Goal: Task Accomplishment & Management: Use online tool/utility

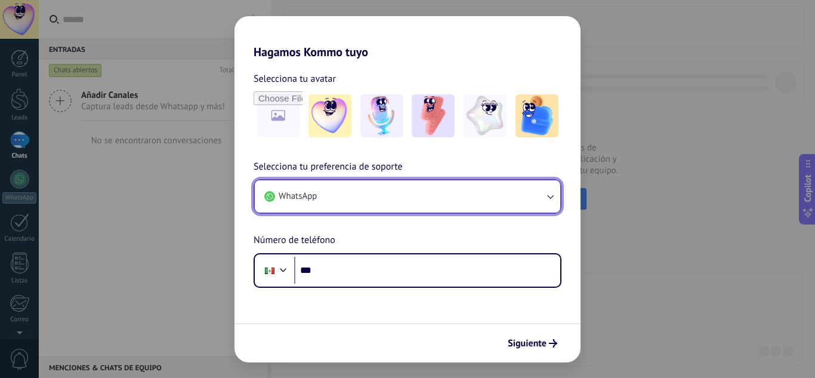
click at [549, 193] on icon "button" at bounding box center [550, 196] width 12 height 12
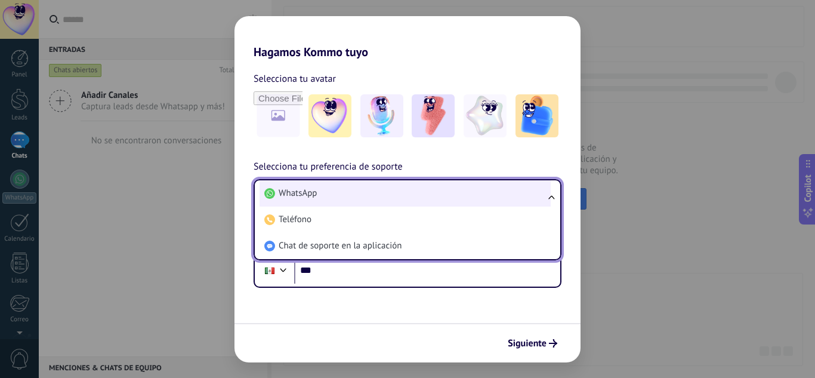
click at [342, 190] on li "WhatsApp" at bounding box center [405, 193] width 291 height 26
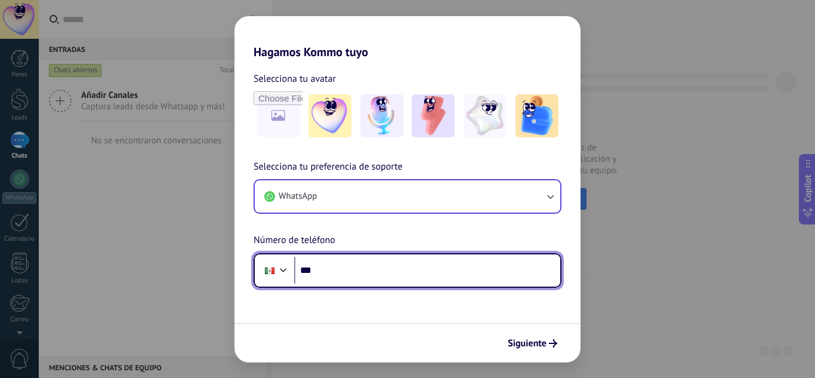
click at [374, 278] on input "***" at bounding box center [427, 270] width 266 height 27
type input "**********"
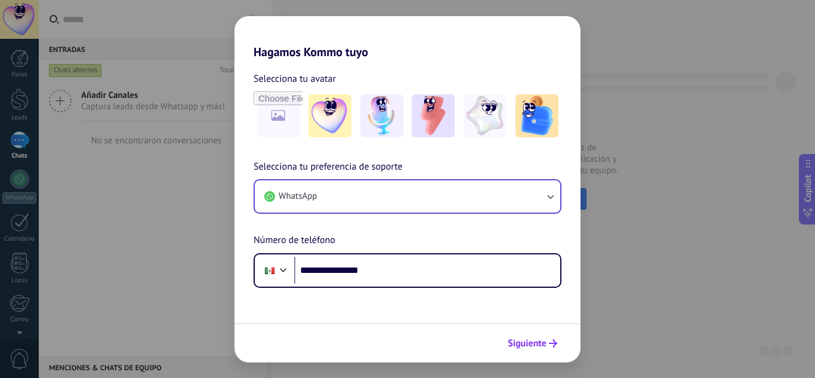
click at [529, 347] on span "Siguiente" at bounding box center [527, 343] width 39 height 8
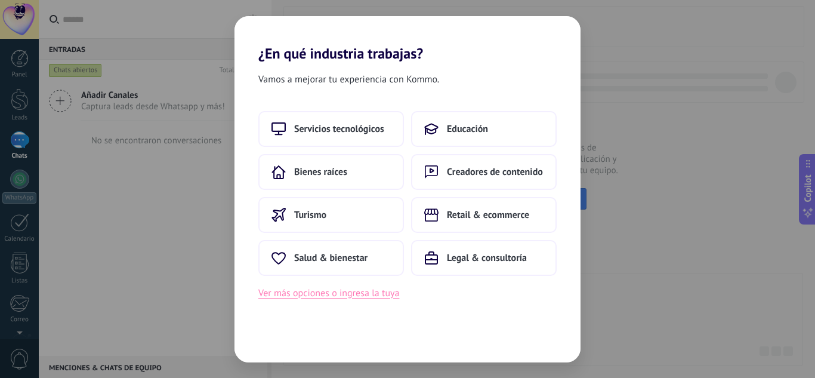
click at [333, 297] on button "Ver más opciones o ingresa la tuya" at bounding box center [328, 293] width 141 height 16
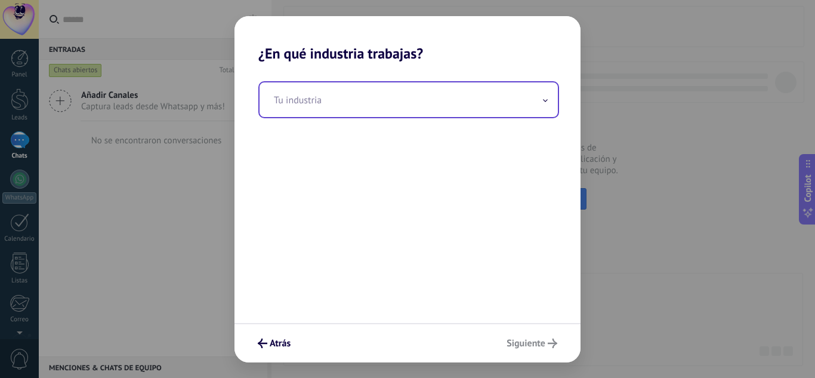
click at [547, 100] on icon at bounding box center [546, 100] width 4 height 2
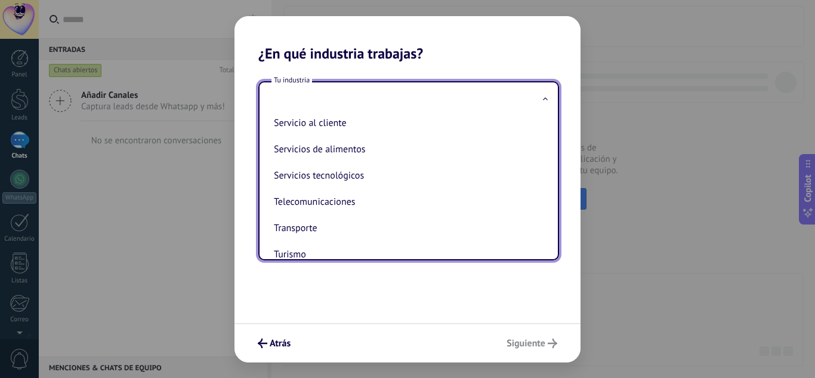
scroll to position [316, 0]
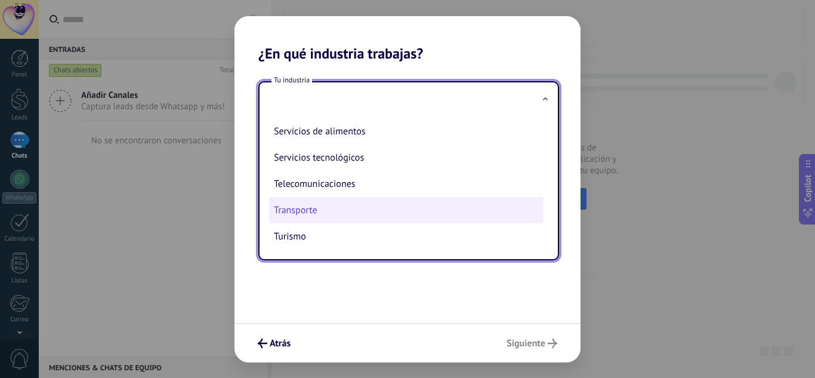
click at [331, 211] on li "Transporte" at bounding box center [406, 210] width 274 height 26
type input "**********"
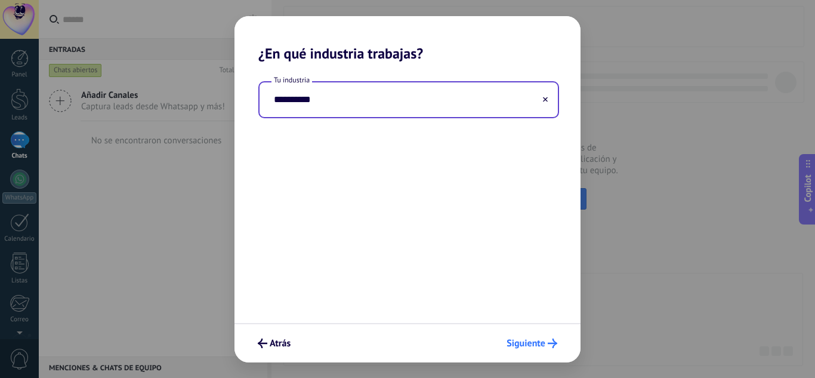
click at [522, 344] on span "Siguiente" at bounding box center [526, 343] width 39 height 8
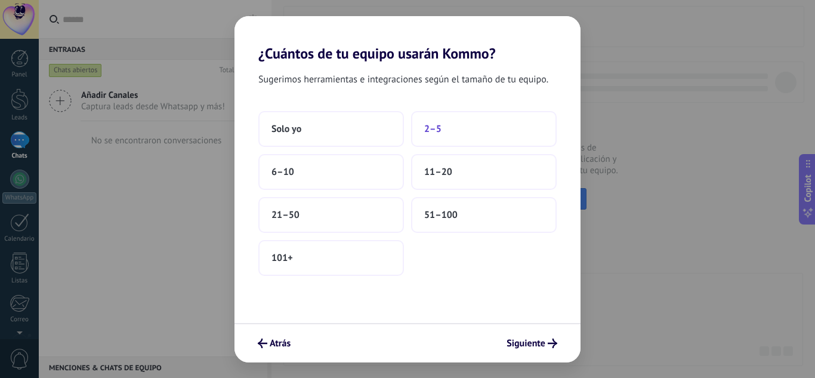
click at [446, 125] on button "2–5" at bounding box center [484, 129] width 146 height 36
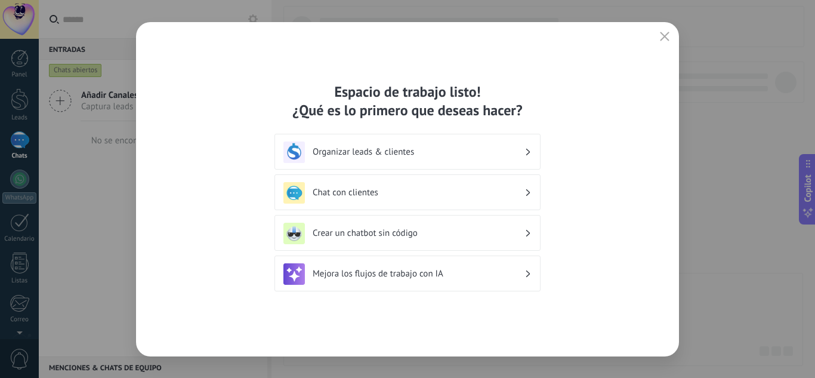
click at [503, 196] on h3 "Chat con clientes" at bounding box center [419, 192] width 212 height 11
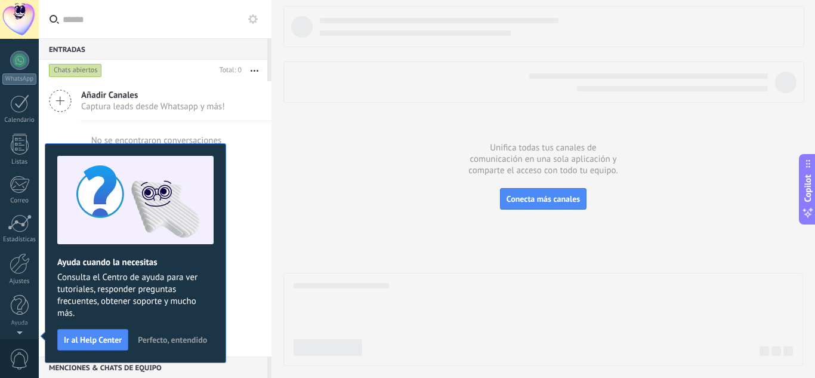
scroll to position [0, 0]
click at [14, 55] on div at bounding box center [20, 59] width 18 height 18
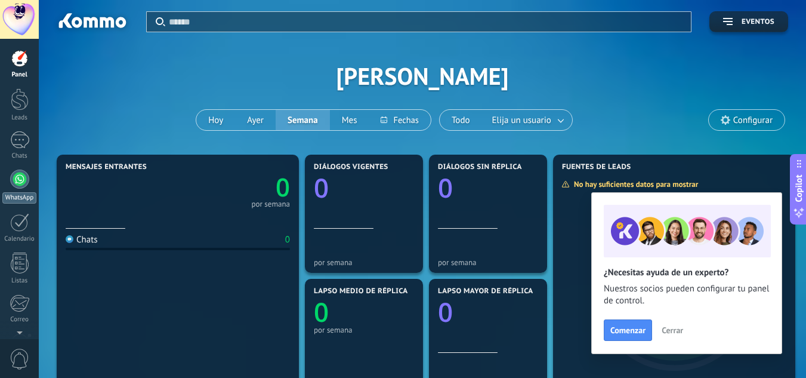
click at [26, 185] on div at bounding box center [19, 178] width 19 height 19
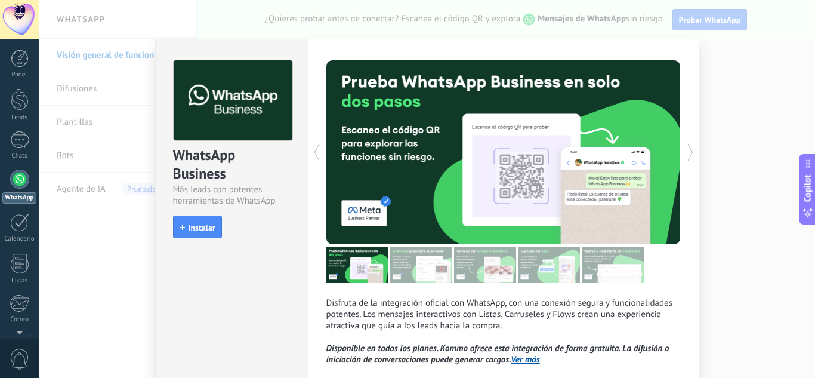
click at [745, 75] on div "WhatsApp Business Más leads con potentes herramientas de WhatsApp install Insta…" at bounding box center [427, 189] width 776 height 378
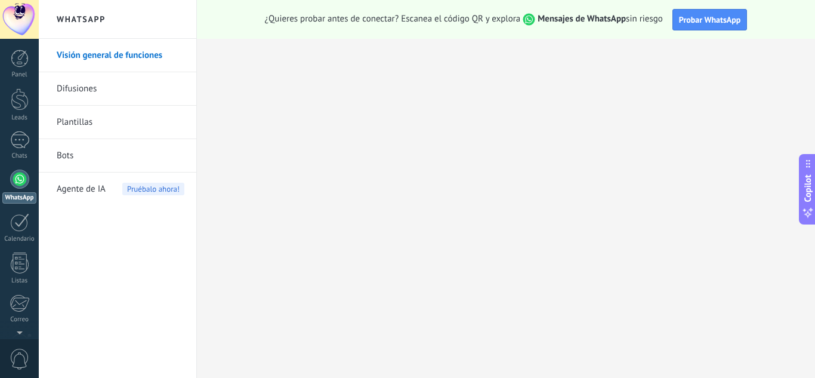
click at [22, 14] on div at bounding box center [19, 19] width 39 height 39
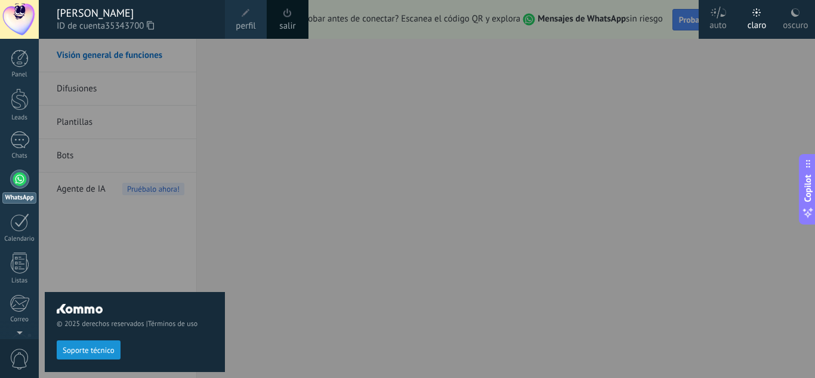
click at [154, 26] on icon at bounding box center [150, 25] width 7 height 9
click at [456, 217] on div at bounding box center [446, 189] width 815 height 378
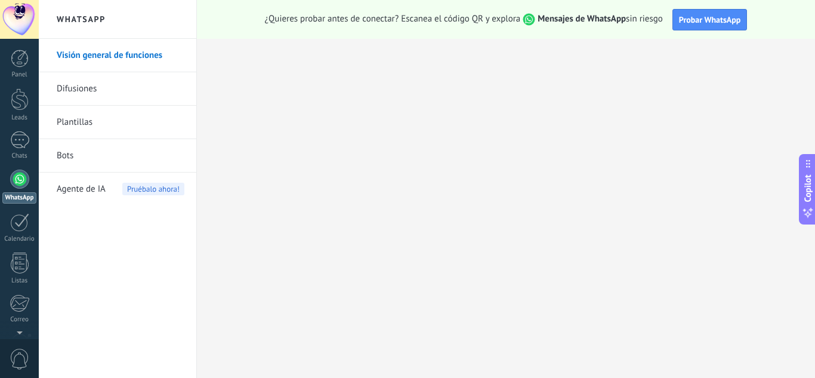
click at [16, 182] on div at bounding box center [19, 178] width 19 height 19
click at [15, 184] on div at bounding box center [19, 178] width 19 height 19
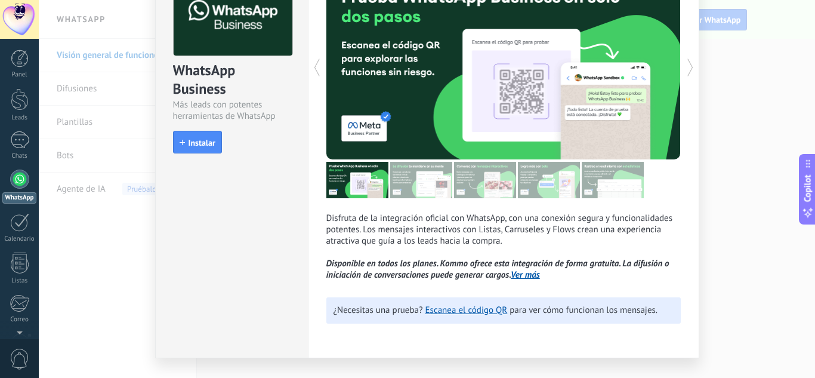
scroll to position [84, 0]
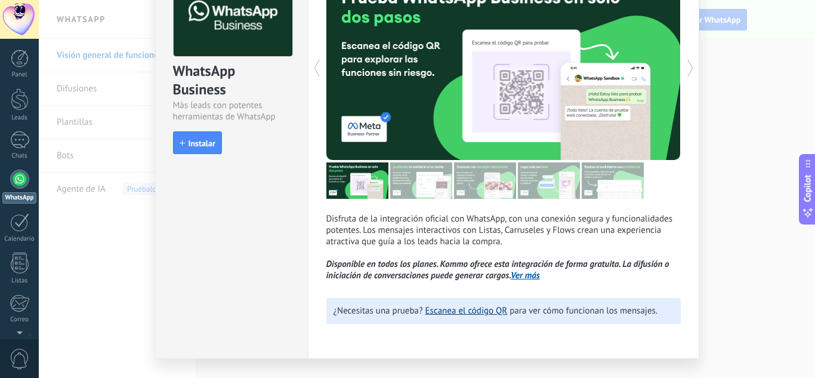
click at [478, 315] on link "Escanea el código QR" at bounding box center [466, 310] width 82 height 11
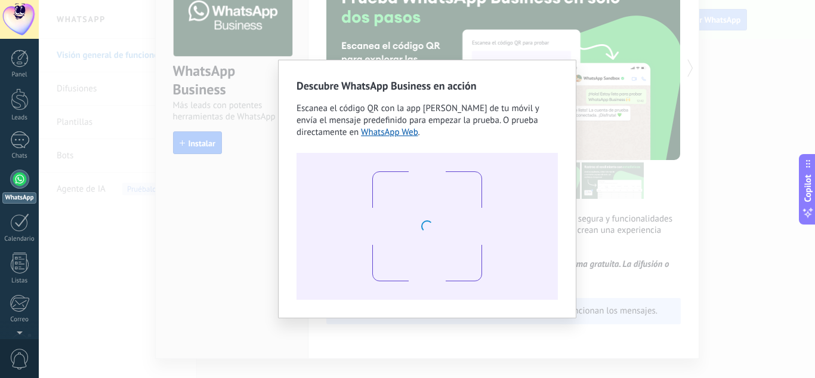
click at [478, 315] on div "Descubre WhatsApp Business en acción Escanea el código QR con la app [PERSON_NA…" at bounding box center [427, 189] width 298 height 258
click at [698, 131] on div "Descubre WhatsApp Business en acción Escanea el código QR con la app [PERSON_NA…" at bounding box center [427, 189] width 776 height 378
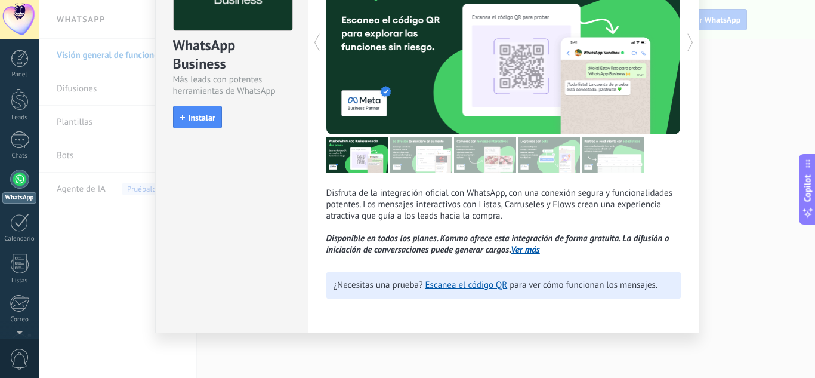
scroll to position [0, 0]
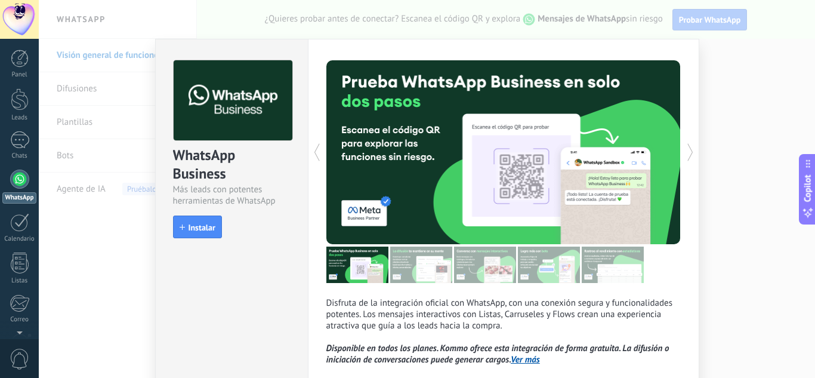
click at [25, 175] on div at bounding box center [19, 178] width 19 height 19
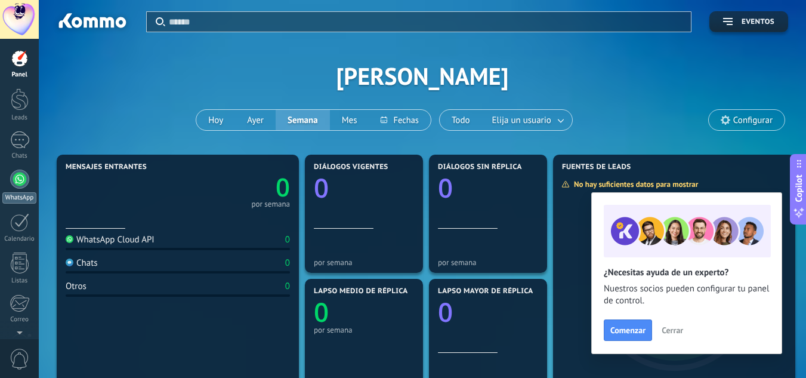
click at [19, 186] on div at bounding box center [19, 178] width 19 height 19
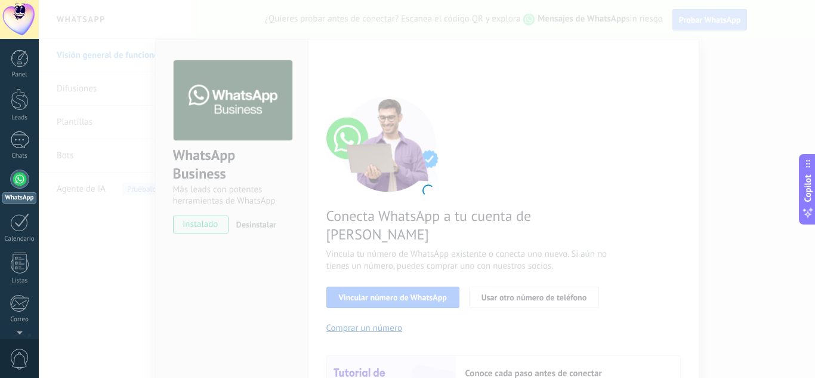
click at [447, 229] on div at bounding box center [427, 189] width 776 height 378
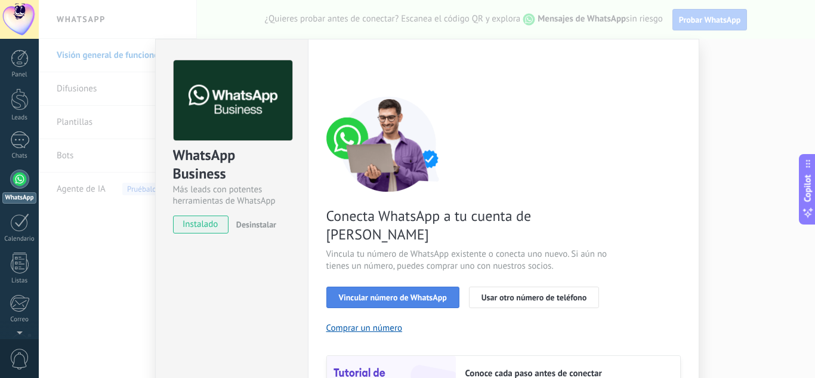
click at [397, 293] on span "Vincular número de WhatsApp" at bounding box center [393, 297] width 108 height 8
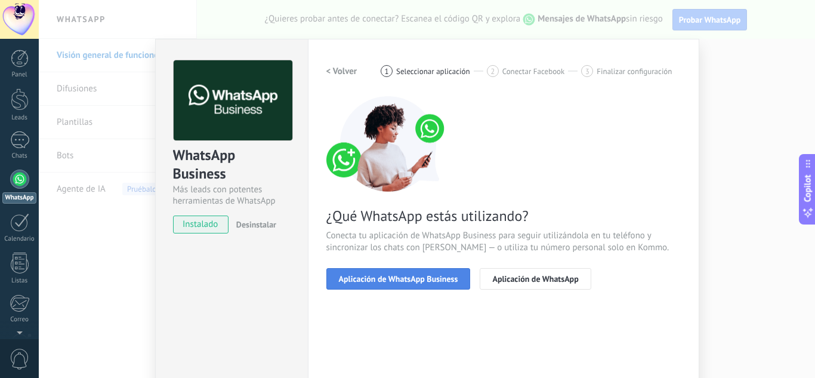
click at [416, 279] on span "Aplicación de WhatsApp Business" at bounding box center [398, 278] width 119 height 8
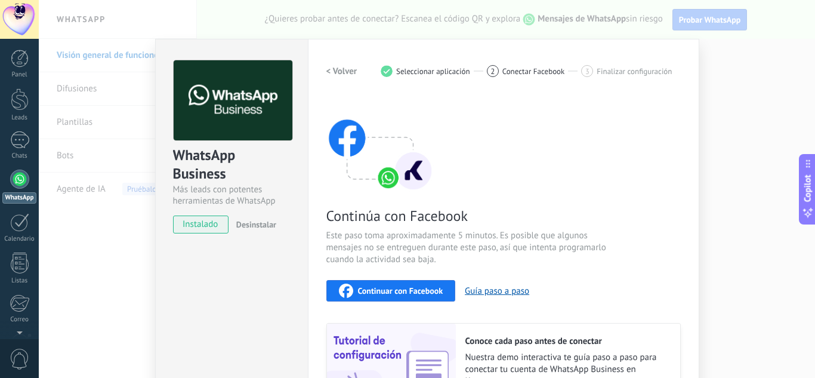
click at [340, 73] on h2 "< Volver" at bounding box center [341, 71] width 31 height 11
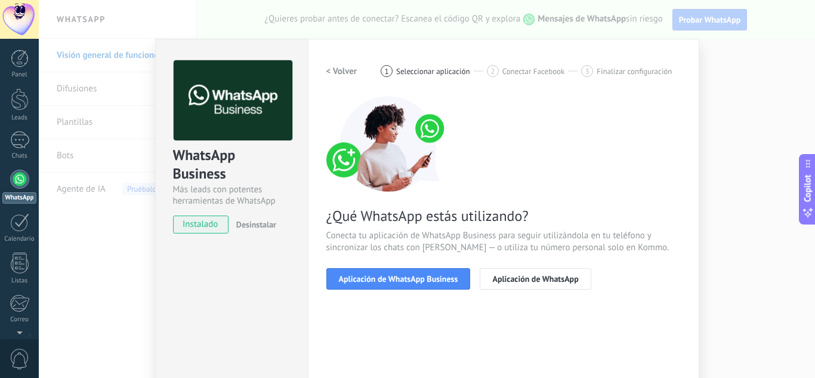
click at [340, 73] on h2 "< Volver" at bounding box center [341, 71] width 31 height 11
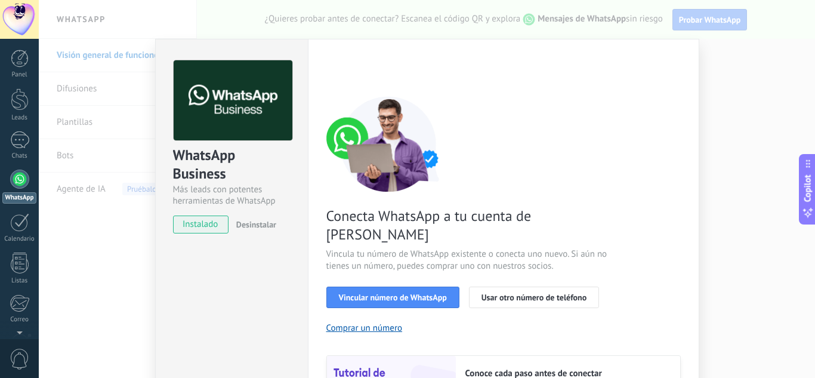
click at [7, 191] on link "WhatsApp" at bounding box center [19, 186] width 39 height 34
click at [132, 265] on div "WhatsApp Business Más leads con potentes herramientas de WhatsApp instalado Des…" at bounding box center [427, 189] width 776 height 378
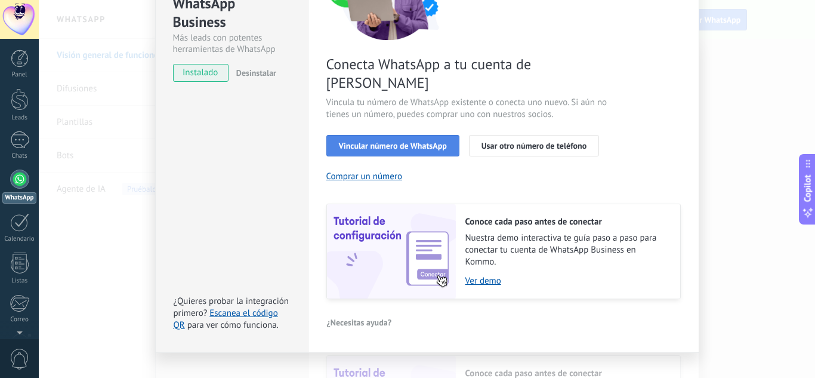
scroll to position [152, 0]
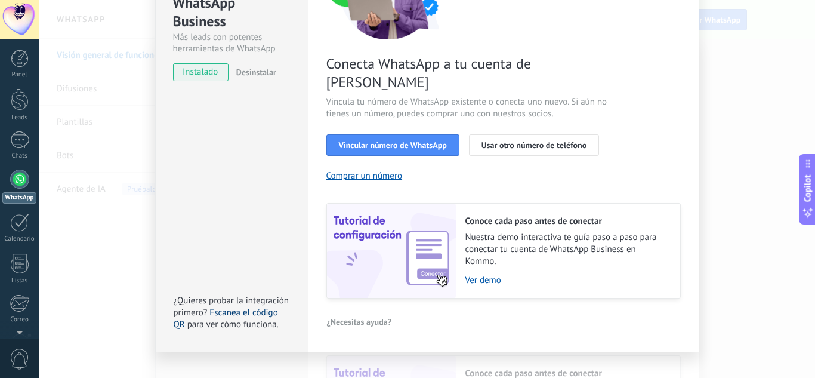
click at [234, 307] on link "Escanea el código QR" at bounding box center [226, 318] width 104 height 23
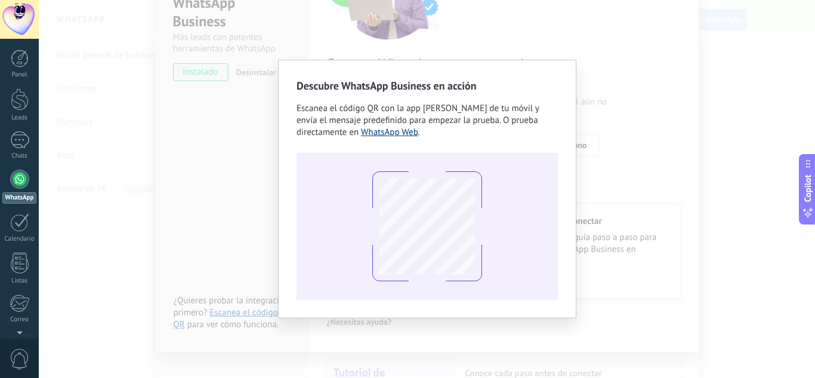
click at [397, 133] on link "WhatsApp Web" at bounding box center [389, 131] width 57 height 11
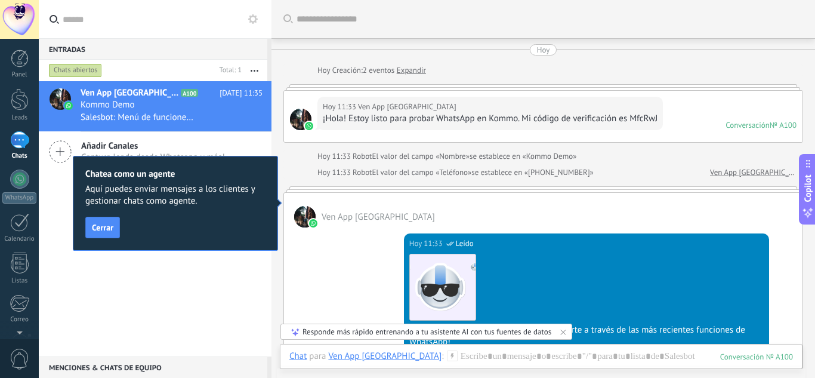
scroll to position [18, 0]
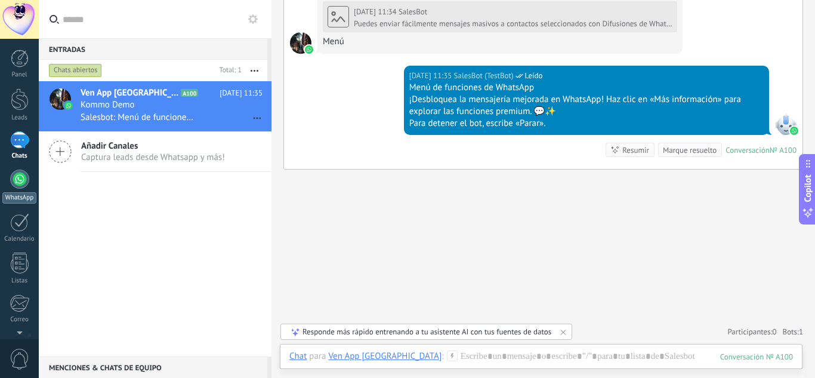
click at [17, 178] on div at bounding box center [19, 178] width 19 height 19
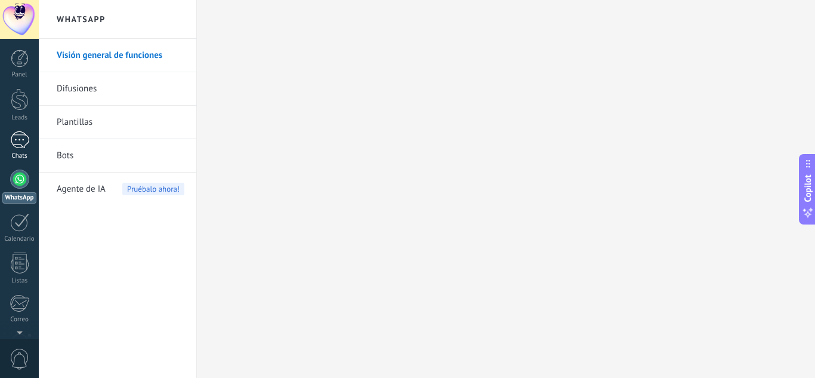
click at [24, 137] on div "1" at bounding box center [19, 139] width 19 height 17
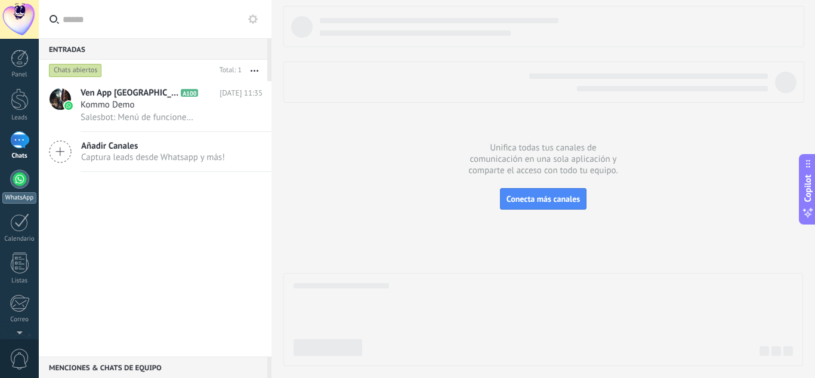
click at [28, 180] on div at bounding box center [19, 178] width 19 height 19
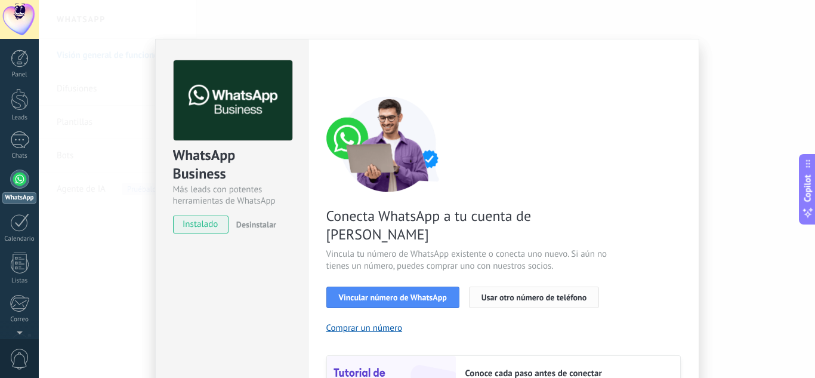
click at [541, 293] on span "Usar otro número de teléfono" at bounding box center [533, 297] width 105 height 8
click at [416, 286] on button "Vincular número de WhatsApp" at bounding box center [392, 296] width 133 height 21
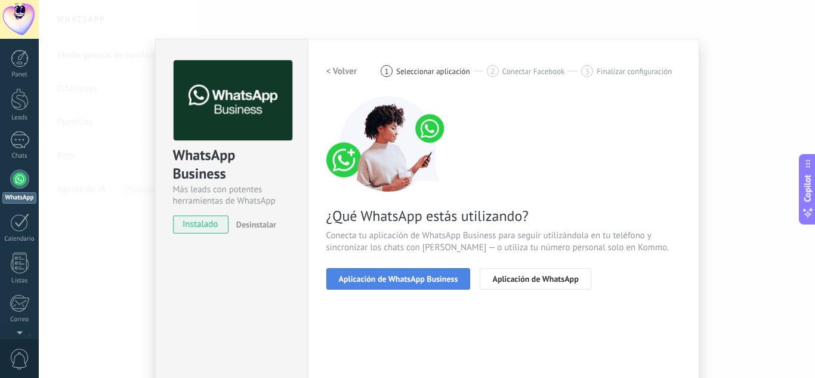
click at [434, 284] on button "Aplicación de WhatsApp Business" at bounding box center [398, 278] width 144 height 21
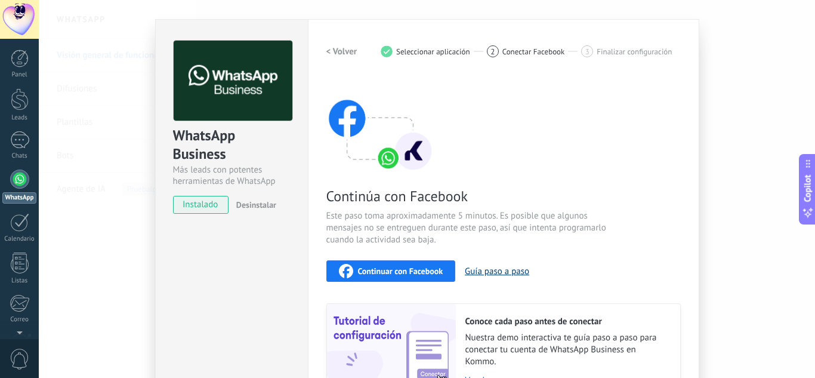
scroll to position [19, 0]
click at [489, 273] on button "Guía paso a paso" at bounding box center [497, 271] width 64 height 11
click at [17, 185] on div at bounding box center [19, 178] width 19 height 19
click at [26, 148] on div "1" at bounding box center [19, 139] width 19 height 17
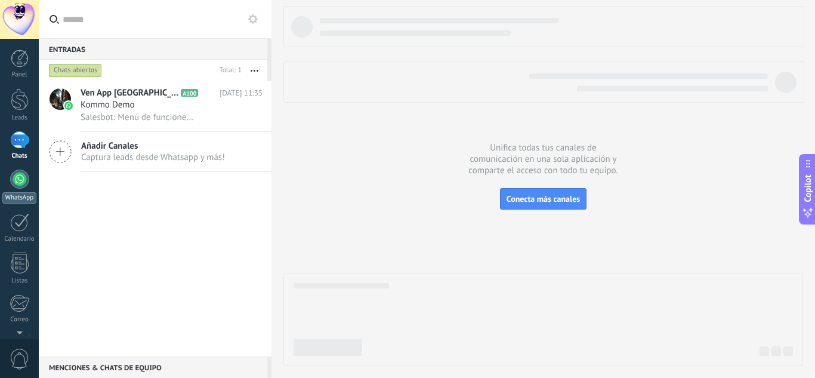
click at [26, 180] on div at bounding box center [19, 178] width 19 height 19
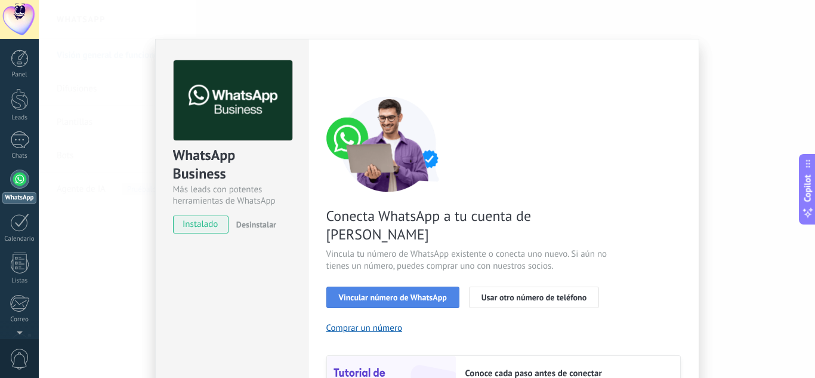
click at [397, 293] on span "Vincular número de WhatsApp" at bounding box center [393, 297] width 108 height 8
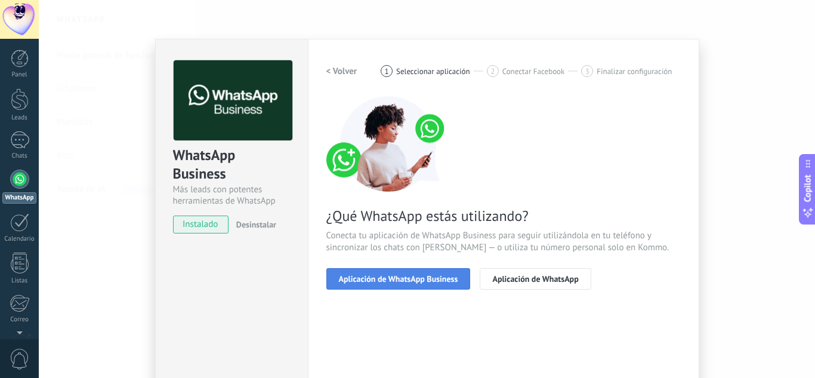
click at [452, 281] on span "Aplicación de WhatsApp Business" at bounding box center [398, 278] width 119 height 8
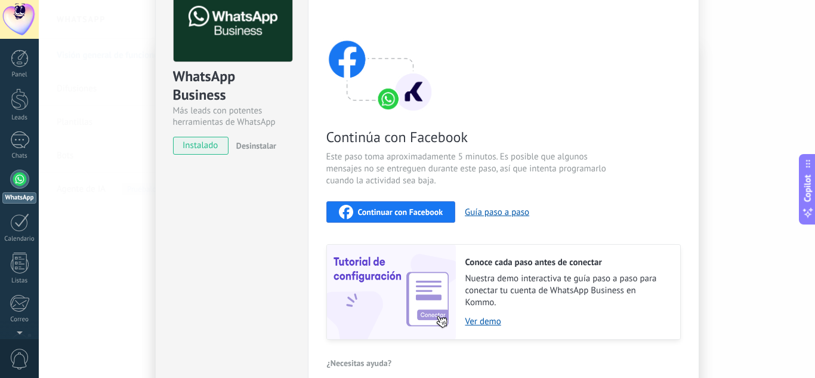
scroll to position [138, 0]
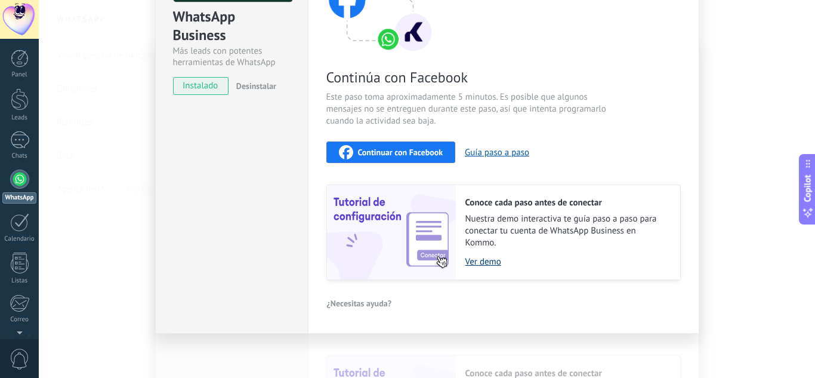
click at [481, 260] on link "Ver demo" at bounding box center [566, 261] width 203 height 11
click at [484, 263] on link "Ver demo" at bounding box center [566, 261] width 203 height 11
click at [477, 258] on link "Ver demo" at bounding box center [566, 261] width 203 height 11
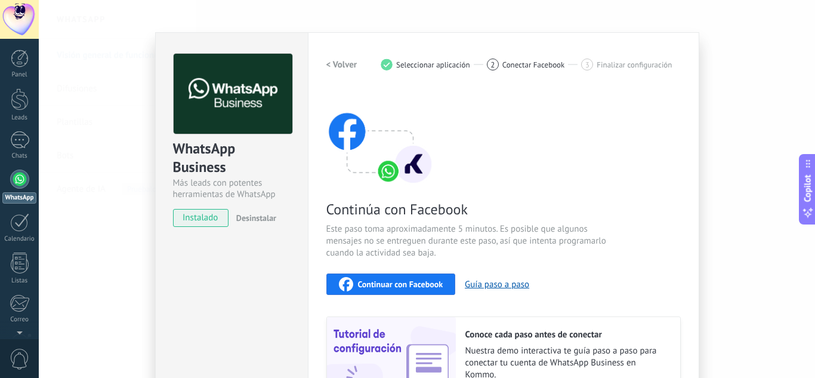
scroll to position [0, 0]
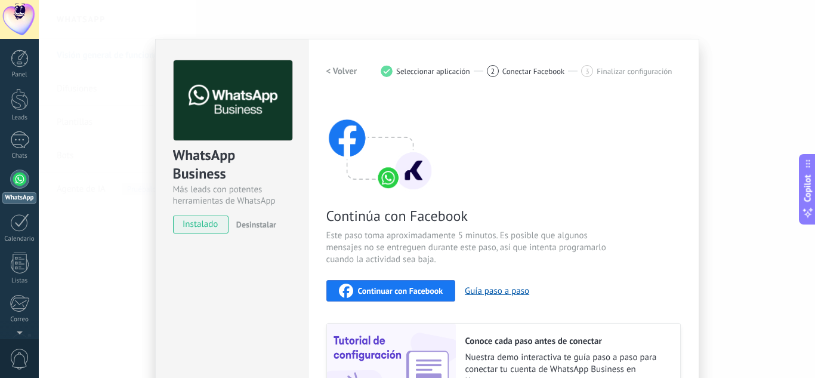
click at [348, 66] on h2 "< Volver" at bounding box center [341, 71] width 31 height 11
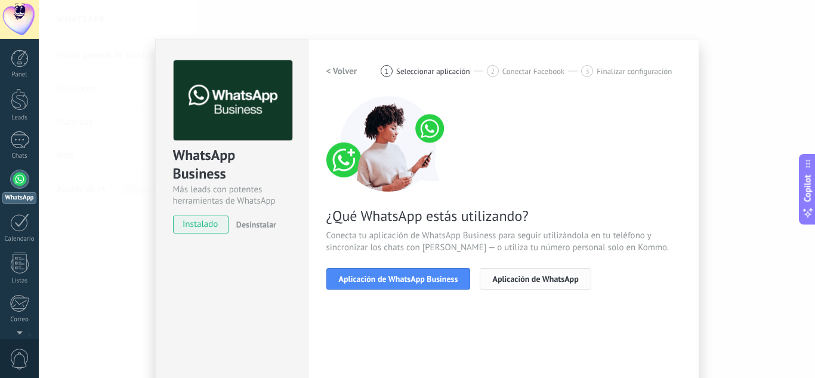
click at [499, 280] on span "Aplicación de WhatsApp" at bounding box center [535, 278] width 86 height 8
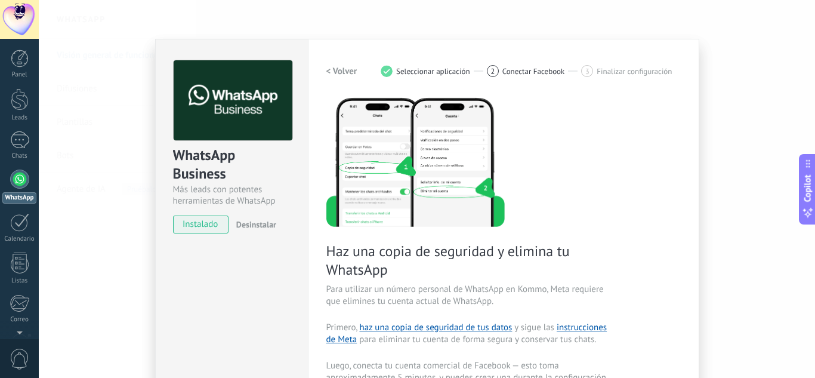
scroll to position [60, 0]
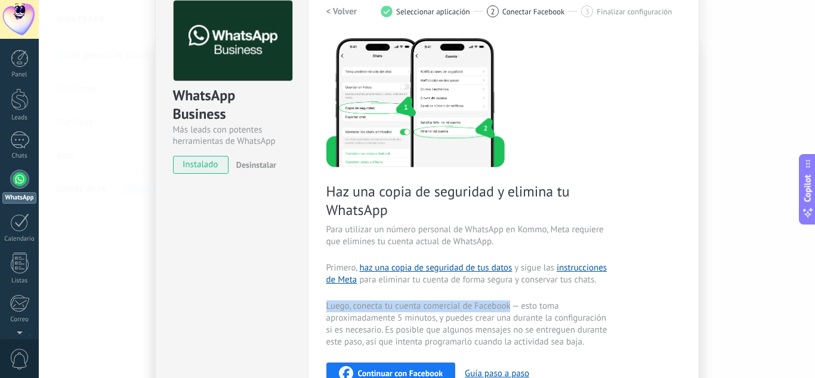
drag, startPoint x: 509, startPoint y: 305, endPoint x: 437, endPoint y: 327, distance: 74.9
click at [385, 294] on div "Haz una copia de seguridad y elimina tu WhatsApp Para utilizar un número person…" at bounding box center [503, 268] width 354 height 464
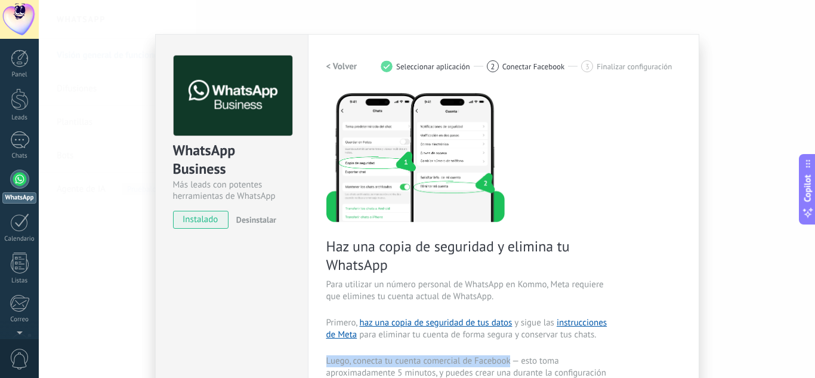
scroll to position [0, 0]
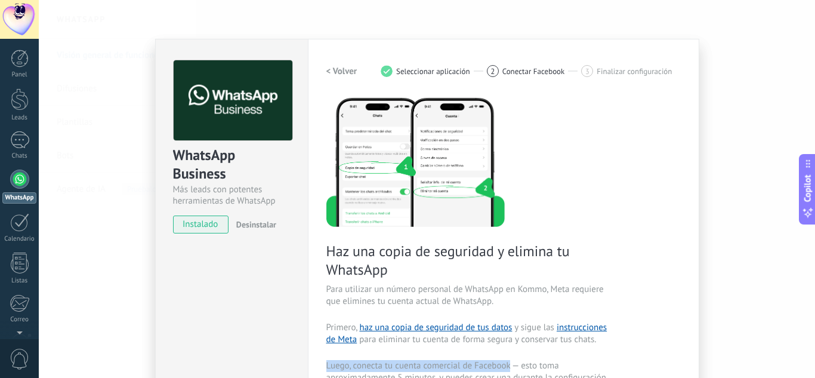
click at [335, 67] on h2 "< Volver" at bounding box center [341, 71] width 31 height 11
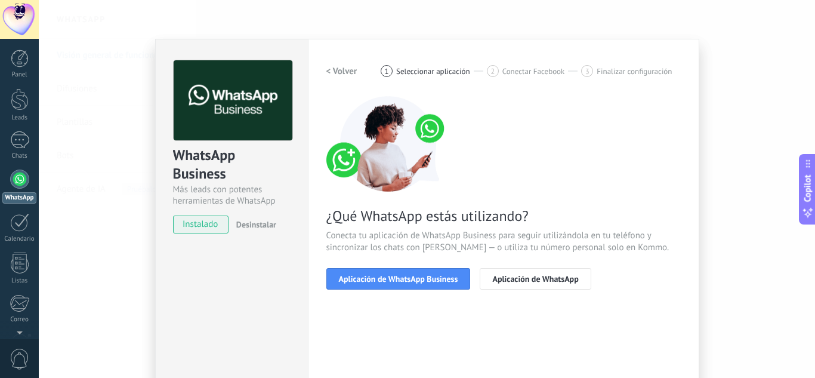
click at [335, 67] on h2 "< Volver" at bounding box center [341, 71] width 31 height 11
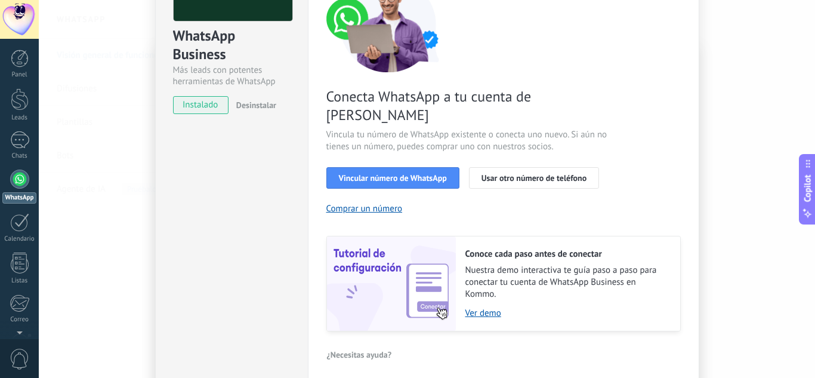
scroll to position [92, 0]
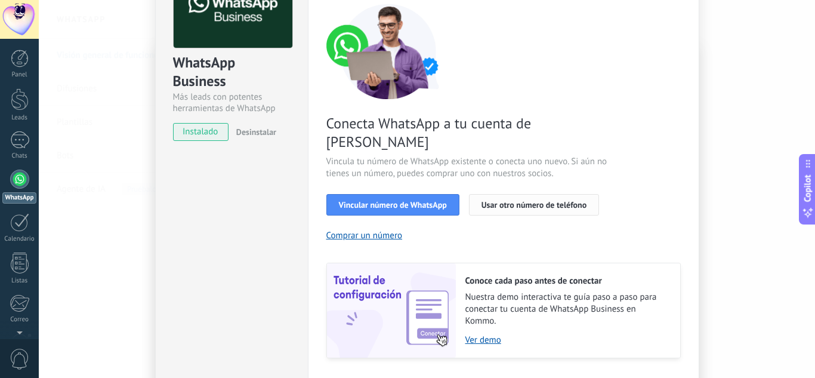
click at [557, 200] on span "Usar otro número de teléfono" at bounding box center [533, 204] width 105 height 8
click at [394, 200] on span "Vincular número de WhatsApp" at bounding box center [393, 204] width 108 height 8
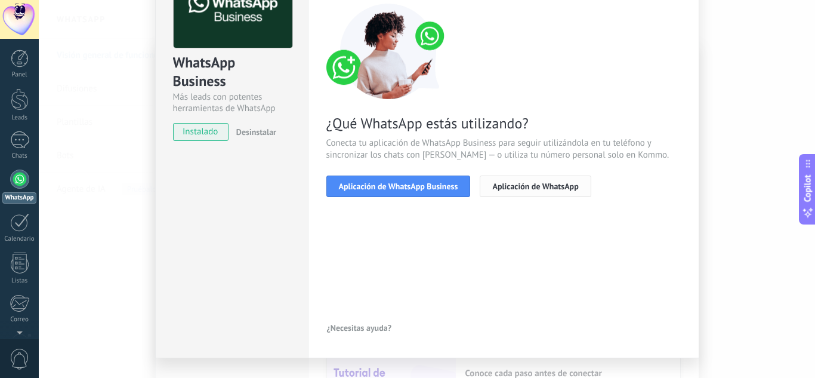
click at [520, 186] on span "Aplicación de WhatsApp" at bounding box center [535, 186] width 86 height 8
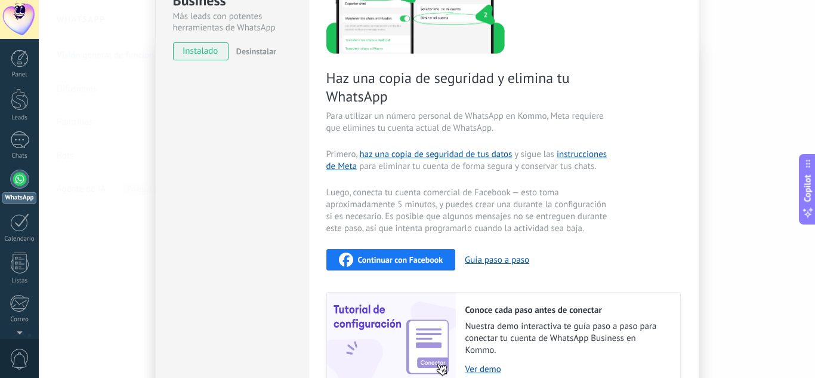
scroll to position [271, 0]
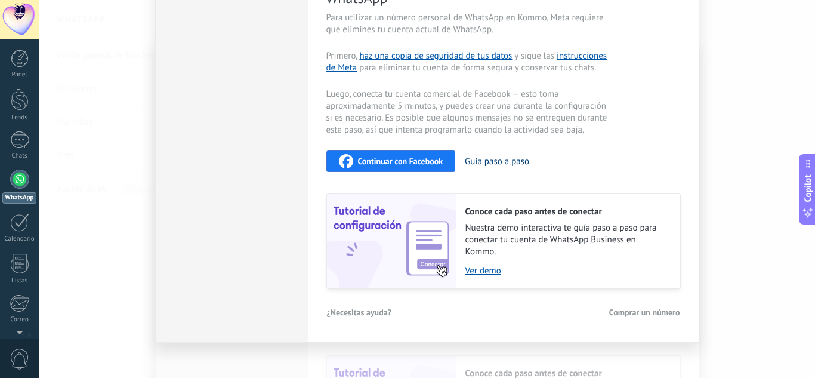
click at [481, 163] on button "Guía paso a paso" at bounding box center [497, 161] width 64 height 11
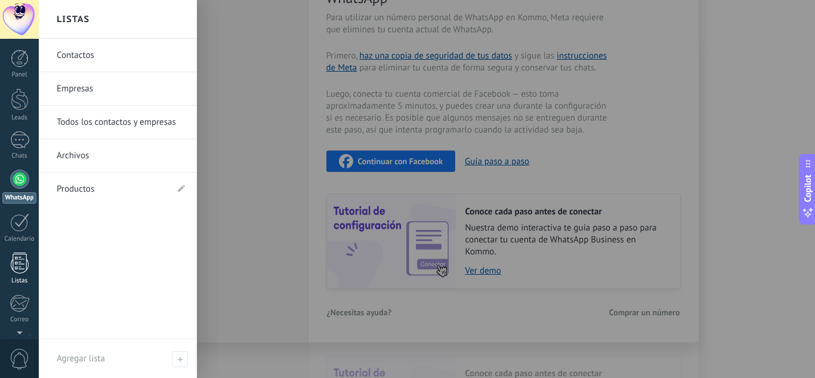
click at [14, 261] on div at bounding box center [20, 262] width 18 height 21
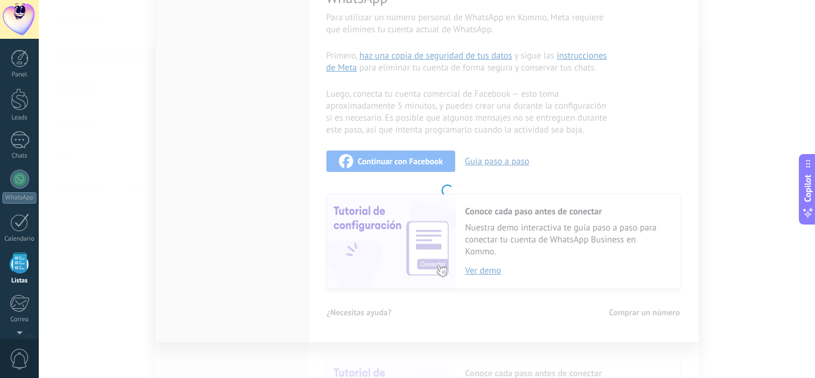
scroll to position [74, 0]
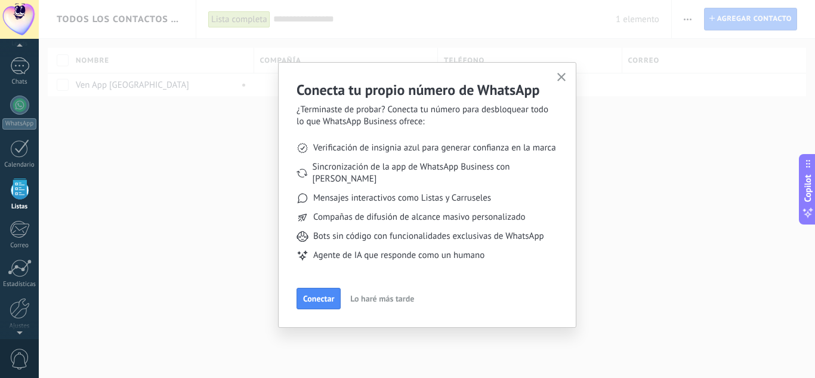
click at [558, 78] on icon "button" at bounding box center [561, 77] width 9 height 9
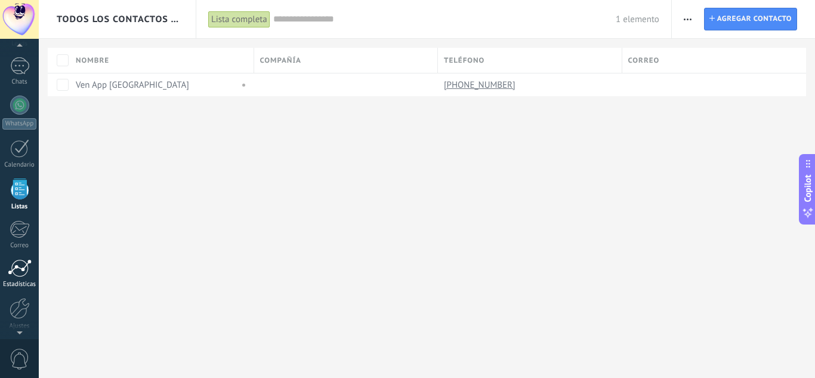
click at [22, 263] on div at bounding box center [20, 268] width 24 height 18
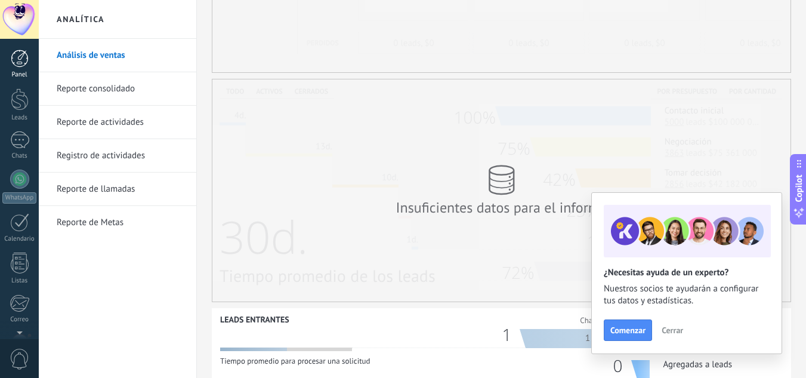
click at [19, 57] on div at bounding box center [20, 59] width 18 height 18
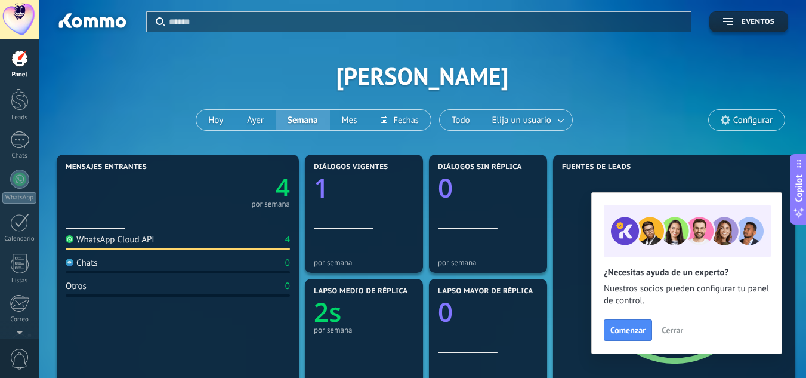
click at [638, 114] on div "Aplicar Eventos [PERSON_NAME][DATE] [DATE] Semana Mes Todo Elija un usuario Con…" at bounding box center [422, 76] width 731 height 152
click at [665, 334] on span "Cerrar" at bounding box center [672, 330] width 21 height 8
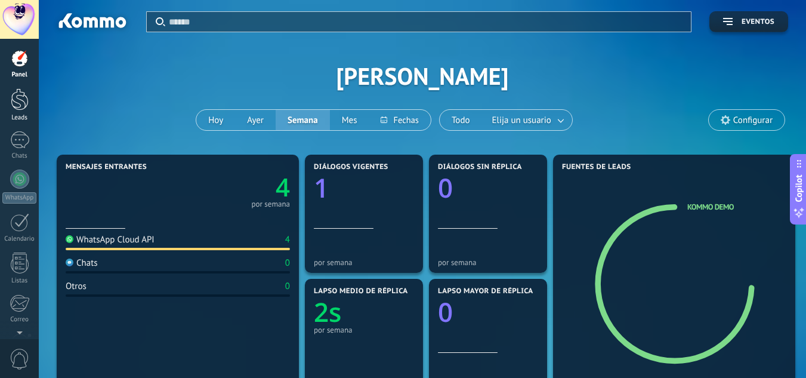
click at [28, 111] on link "Leads" at bounding box center [19, 104] width 39 height 33
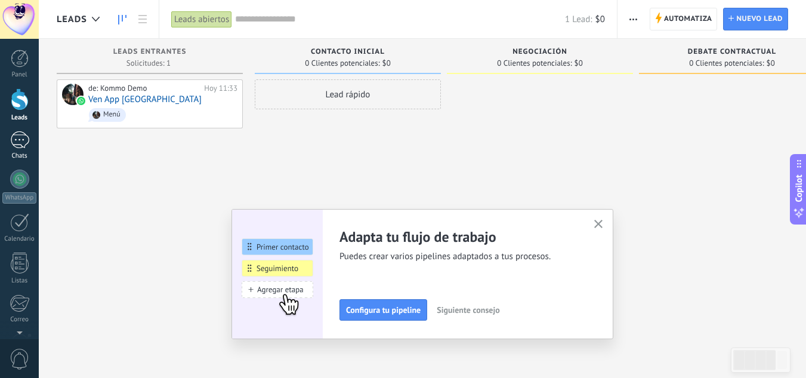
click at [16, 143] on div "1" at bounding box center [19, 139] width 19 height 17
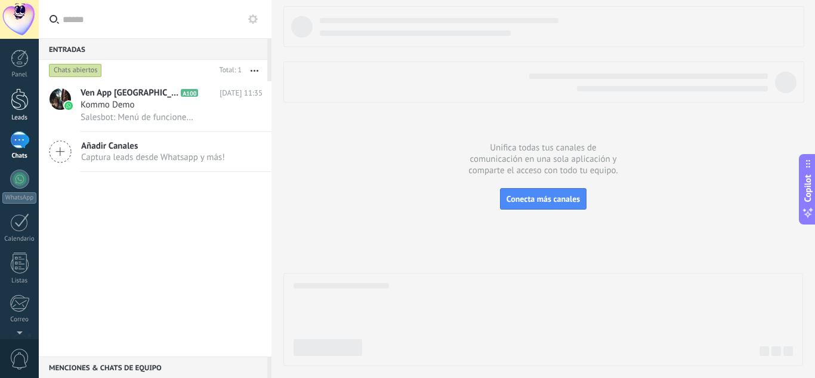
click at [25, 104] on div at bounding box center [20, 99] width 18 height 22
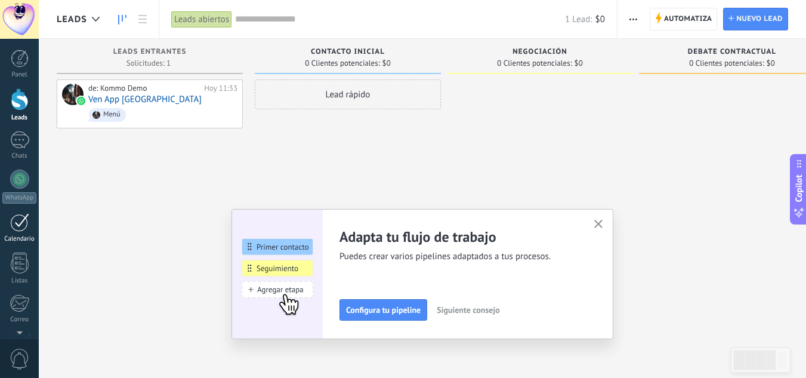
click at [23, 227] on div at bounding box center [19, 222] width 19 height 18
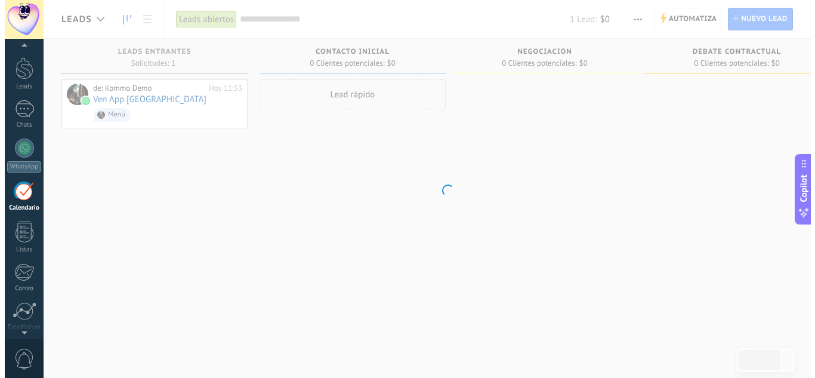
scroll to position [35, 0]
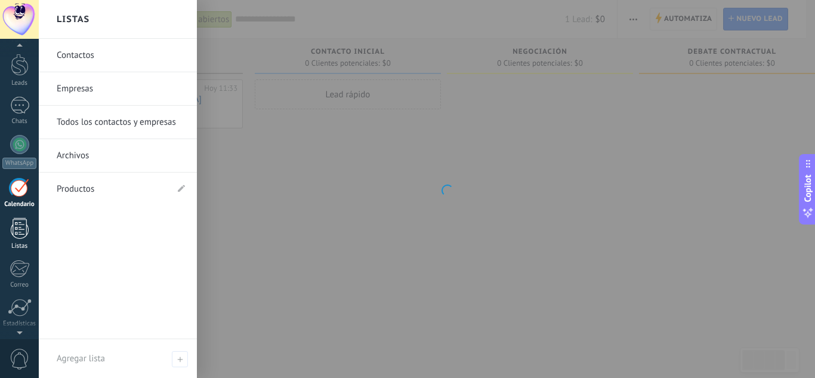
click at [27, 237] on div at bounding box center [20, 228] width 18 height 21
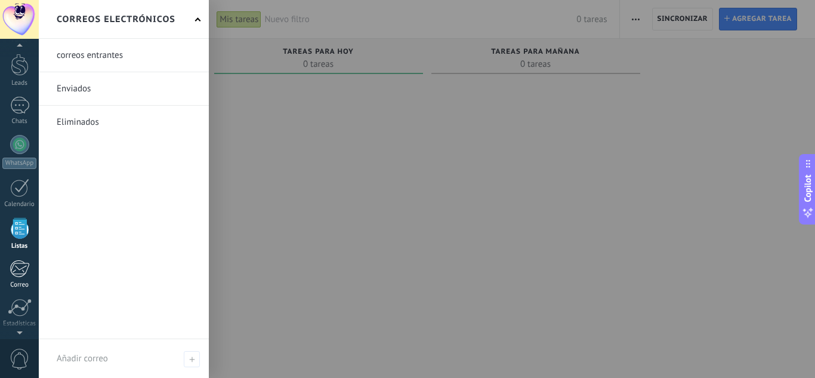
click at [21, 268] on div at bounding box center [20, 269] width 20 height 18
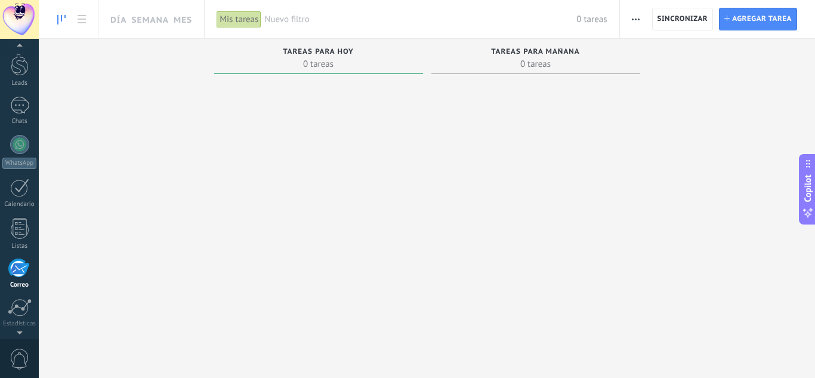
scroll to position [116, 0]
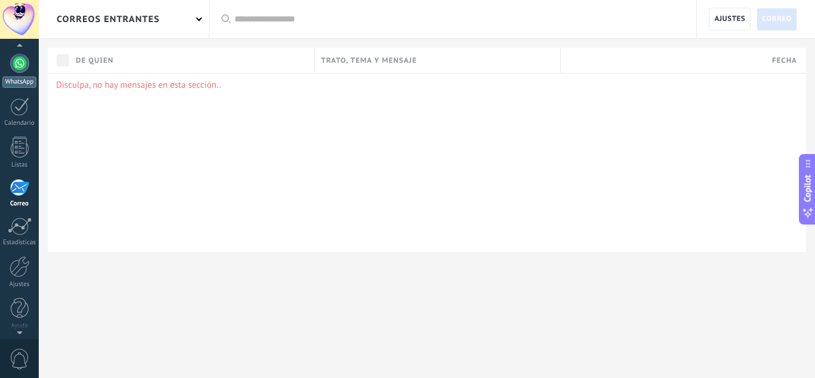
click at [17, 67] on div at bounding box center [19, 63] width 19 height 19
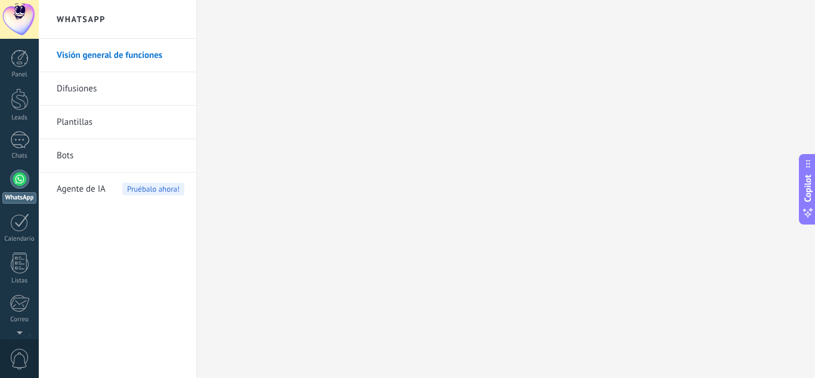
click at [89, 14] on h2 "WhatsApp" at bounding box center [118, 19] width 128 height 39
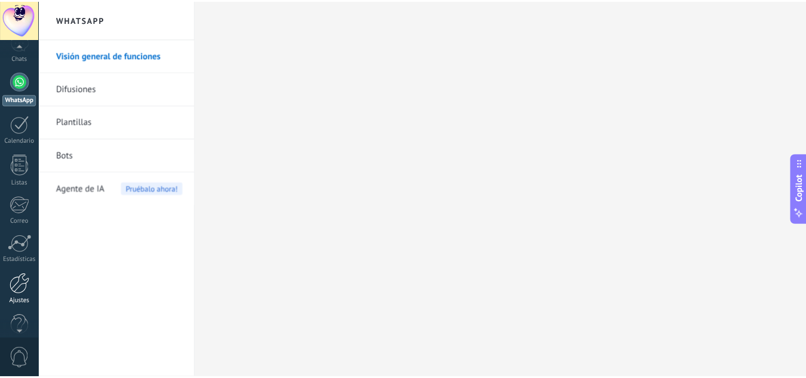
scroll to position [119, 0]
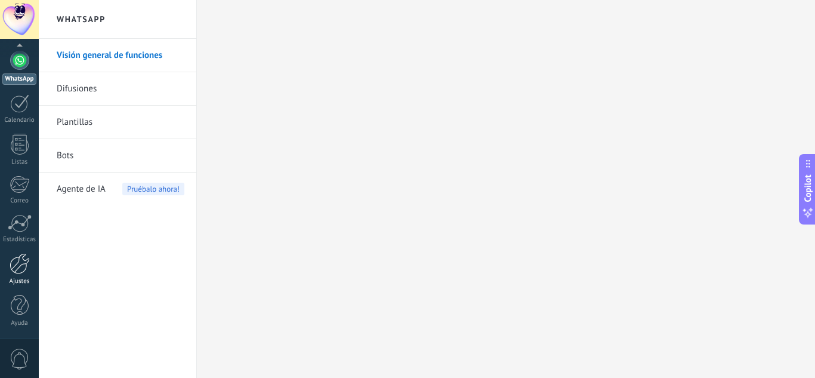
click at [23, 273] on div at bounding box center [20, 263] width 20 height 21
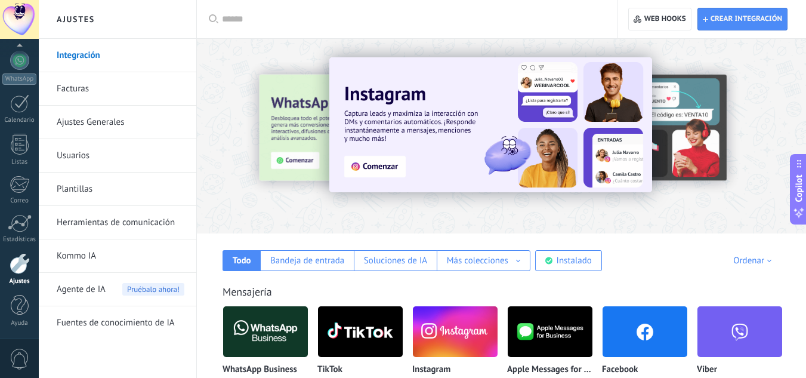
click at [84, 62] on link "Integración" at bounding box center [121, 55] width 128 height 33
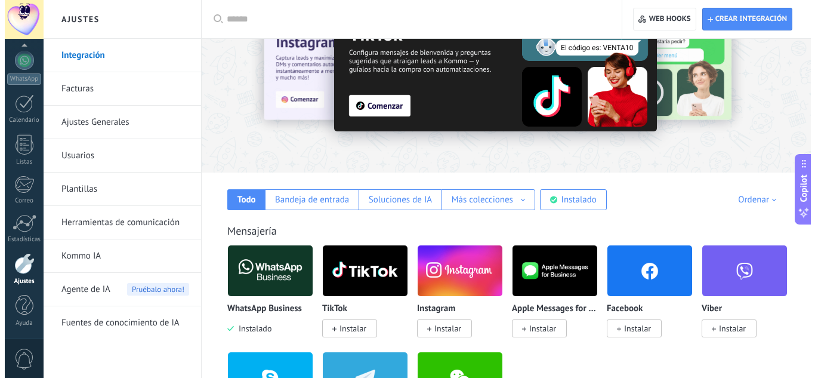
scroll to position [60, 0]
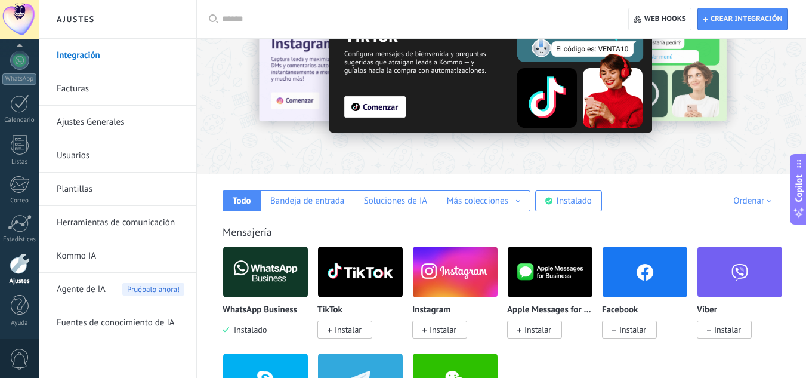
click at [265, 258] on img at bounding box center [265, 272] width 85 height 58
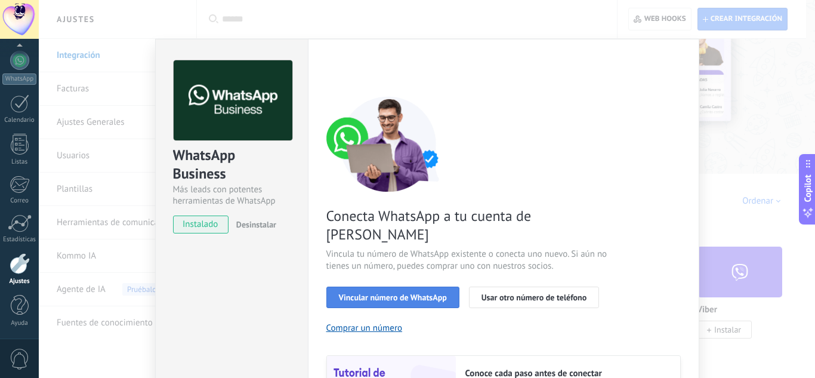
click at [354, 293] on span "Vincular número de WhatsApp" at bounding box center [393, 297] width 108 height 8
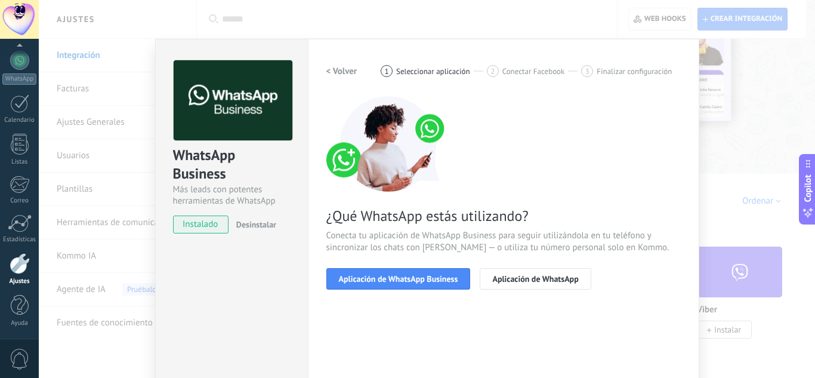
click at [354, 279] on span "Aplicación de WhatsApp Business" at bounding box center [398, 278] width 119 height 8
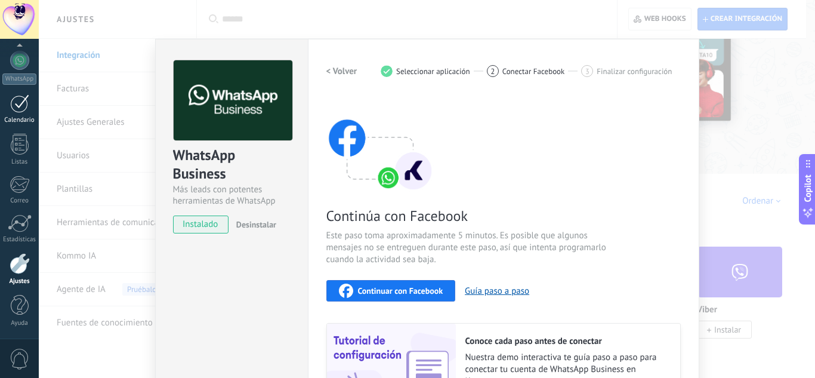
click at [26, 118] on div "Calendario" at bounding box center [19, 120] width 35 height 8
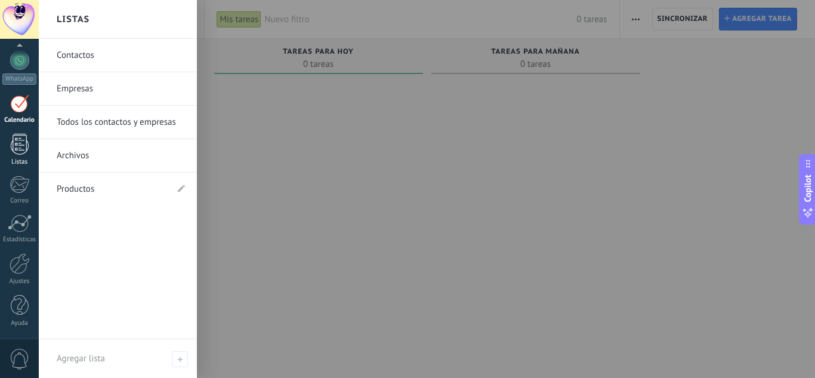
click at [20, 143] on div at bounding box center [20, 144] width 18 height 21
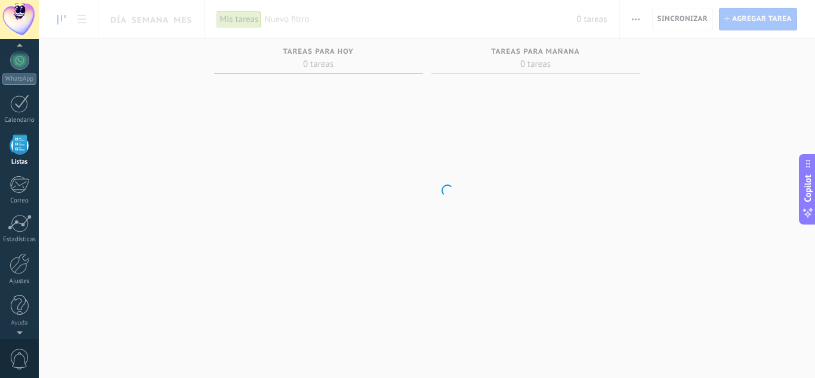
scroll to position [74, 0]
